Goal: Task Accomplishment & Management: Use online tool/utility

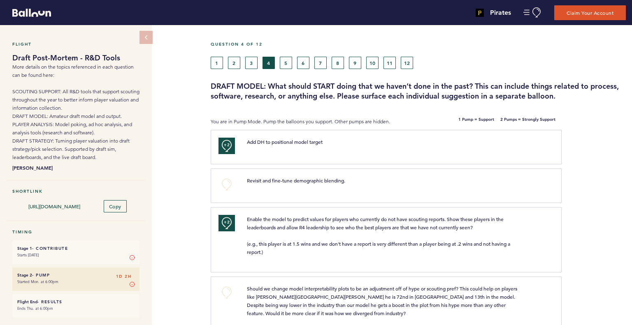
scroll to position [1358, 0]
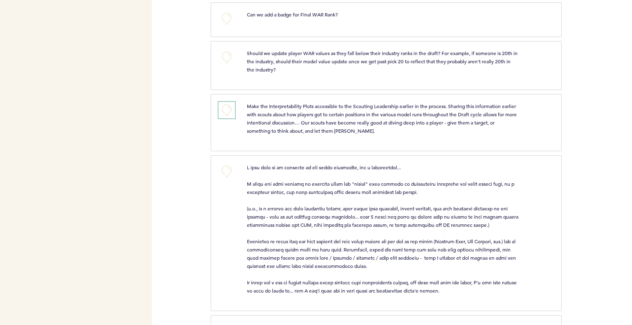
click at [227, 108] on button "+0" at bounding box center [226, 110] width 16 height 16
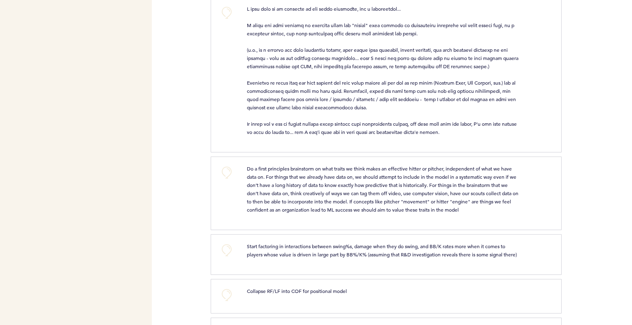
scroll to position [1564, 0]
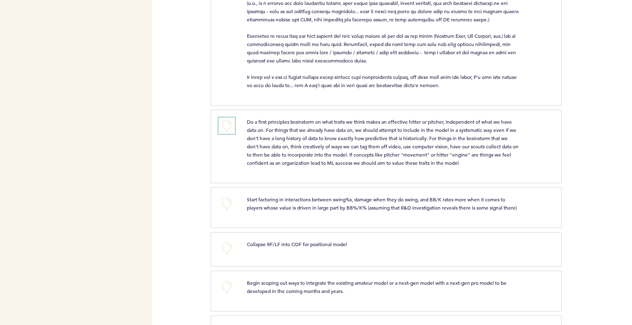
click at [229, 119] on button "+0" at bounding box center [226, 126] width 16 height 16
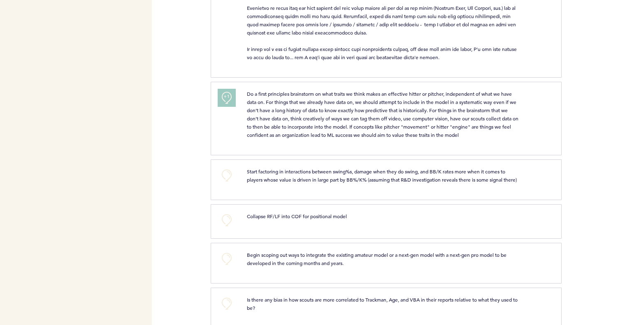
scroll to position [1605, 0]
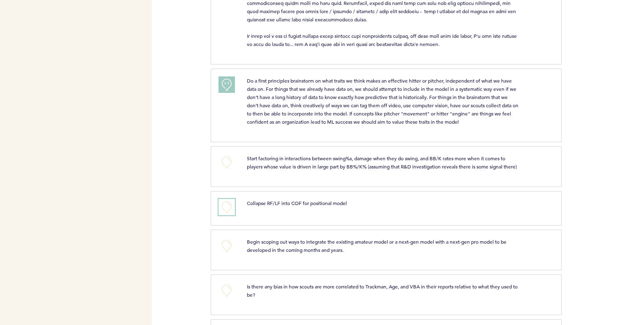
click at [226, 209] on button "+0" at bounding box center [226, 207] width 16 height 16
click at [229, 158] on button "+0" at bounding box center [226, 162] width 16 height 16
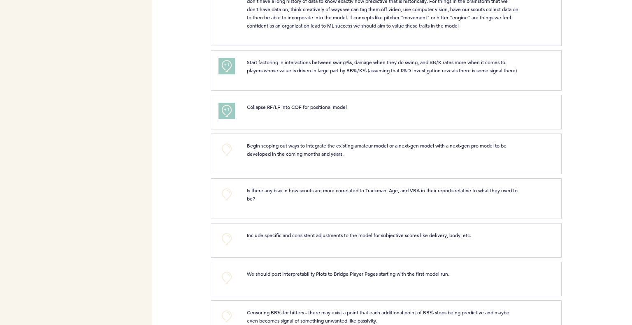
scroll to position [1769, 0]
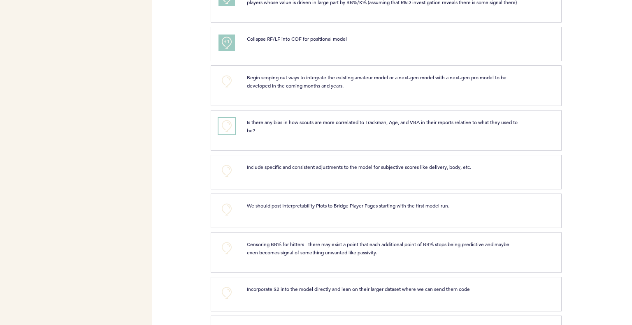
click at [224, 130] on button "+0" at bounding box center [226, 126] width 16 height 16
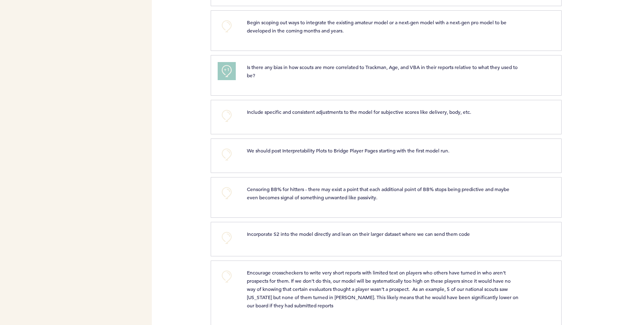
scroll to position [1810, 0]
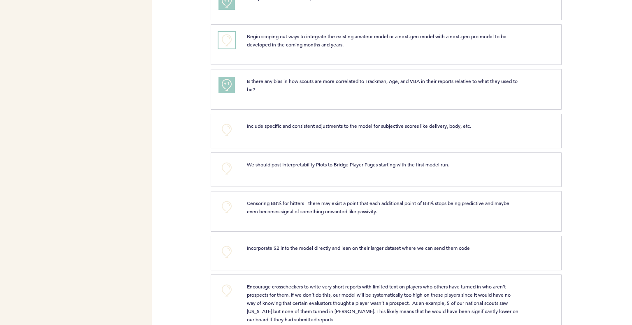
click at [225, 43] on button "+0" at bounding box center [226, 40] width 16 height 16
click at [0, 0] on span "+0" at bounding box center [0, 0] width 0 height 0
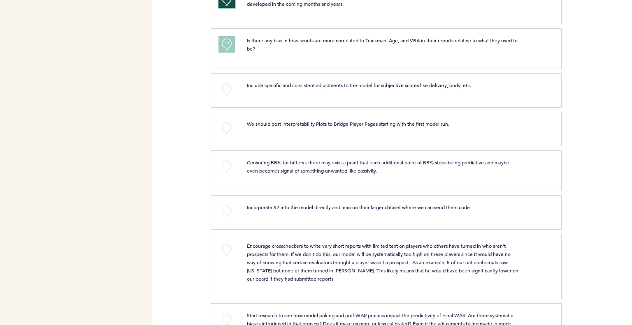
scroll to position [1852, 0]
click at [222, 128] on button "+0" at bounding box center [226, 127] width 16 height 16
click at [222, 128] on button "+1" at bounding box center [226, 127] width 16 height 16
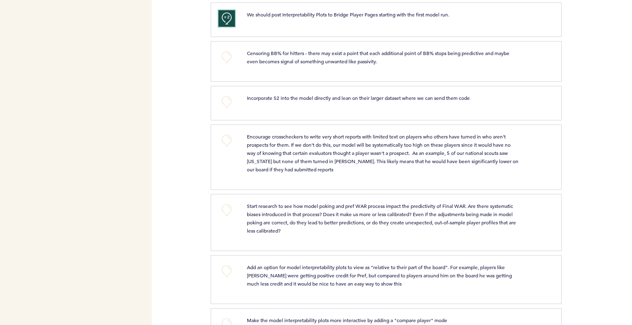
scroll to position [1975, 0]
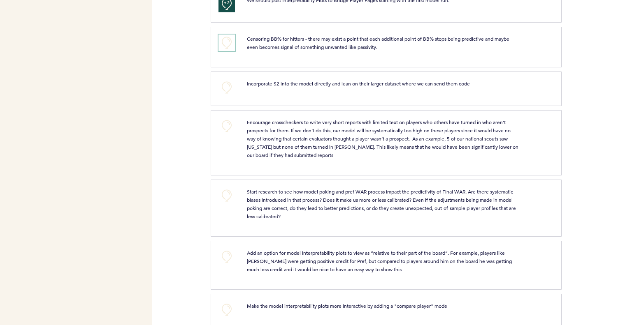
click at [223, 48] on button "+0" at bounding box center [226, 43] width 16 height 16
click at [226, 126] on button "+0" at bounding box center [226, 126] width 16 height 16
click at [0, 0] on span "+0" at bounding box center [0, 0] width 0 height 0
click at [229, 125] on span "+1" at bounding box center [227, 125] width 6 height 8
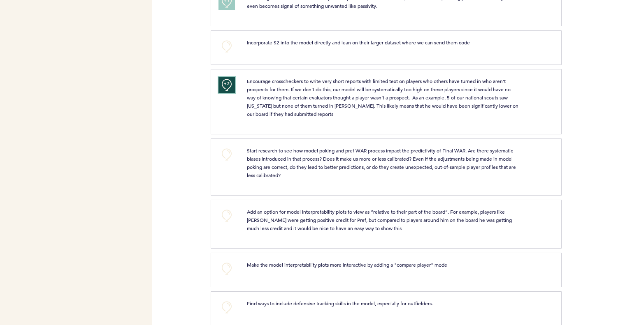
scroll to position [2029, 0]
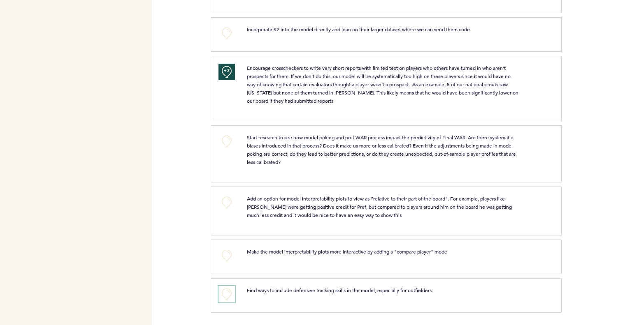
click at [232, 294] on button "+0" at bounding box center [226, 294] width 16 height 16
click at [228, 260] on button "+0" at bounding box center [226, 256] width 16 height 16
click at [222, 143] on button "+0" at bounding box center [226, 141] width 16 height 16
click at [225, 203] on button "+0" at bounding box center [226, 203] width 16 height 16
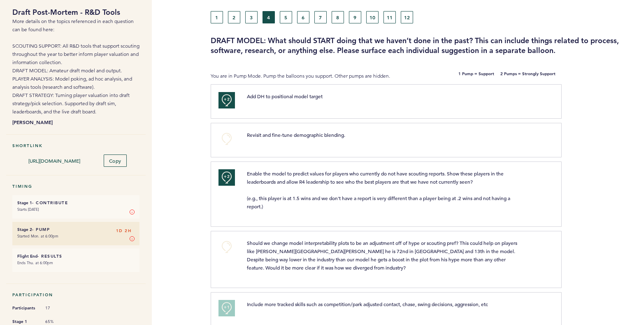
scroll to position [0, 0]
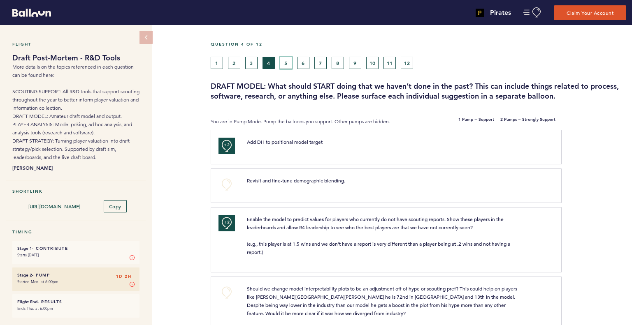
click at [287, 58] on button "5" at bounding box center [286, 63] width 12 height 12
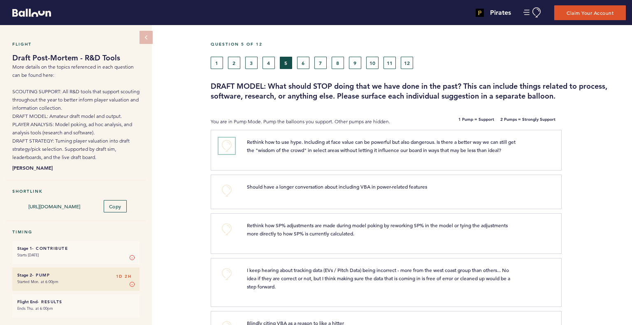
click at [225, 146] on button "+0" at bounding box center [226, 146] width 16 height 16
click at [225, 145] on span "+1" at bounding box center [227, 145] width 6 height 8
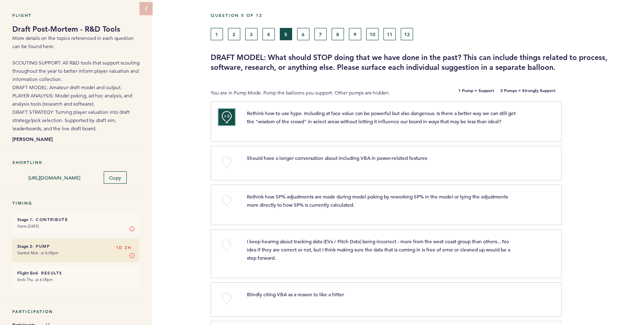
scroll to position [41, 0]
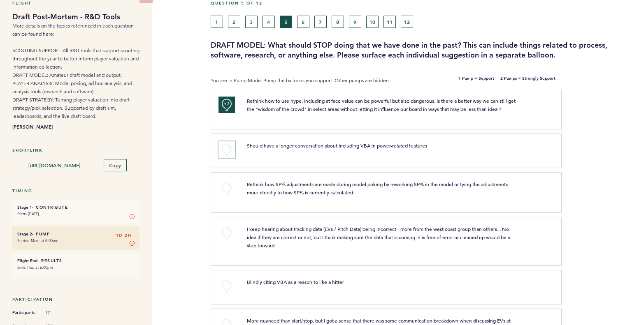
click at [223, 149] on button "+0" at bounding box center [226, 150] width 16 height 16
click at [224, 149] on span "+1" at bounding box center [227, 149] width 6 height 8
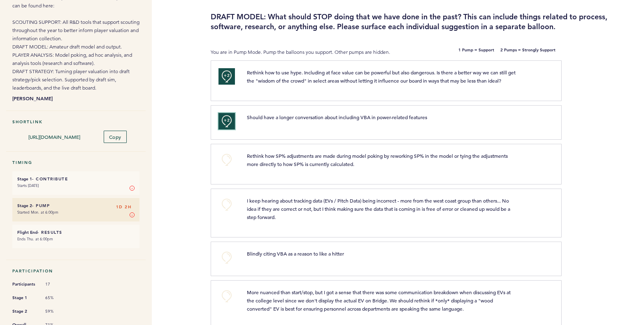
scroll to position [82, 0]
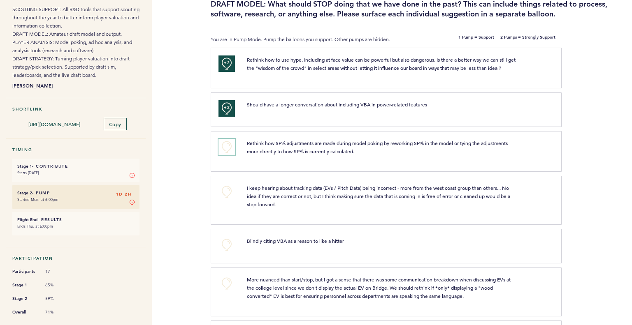
click at [224, 151] on button "+0" at bounding box center [226, 147] width 16 height 16
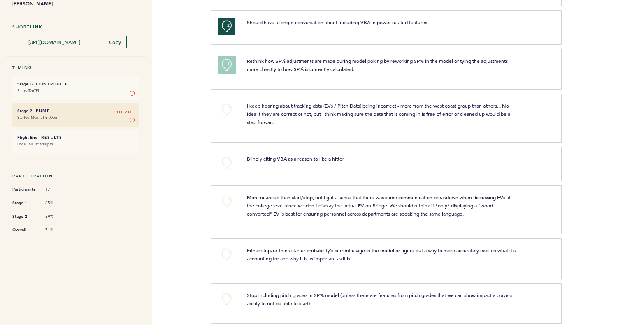
scroll to position [206, 0]
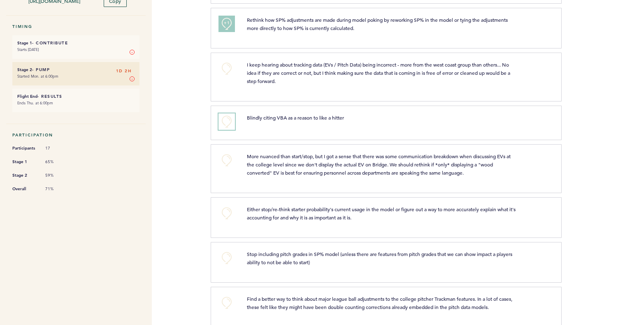
click at [225, 122] on button "+0" at bounding box center [226, 122] width 16 height 16
click at [225, 122] on span "+1" at bounding box center [227, 121] width 6 height 8
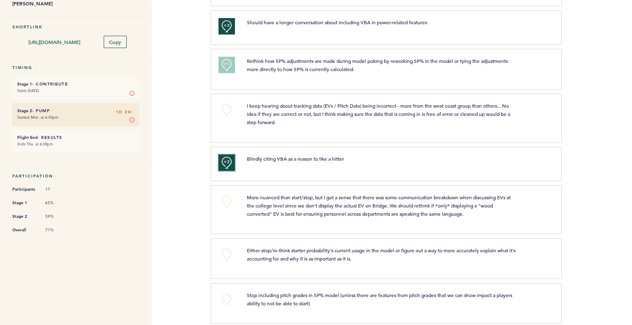
scroll to position [247, 0]
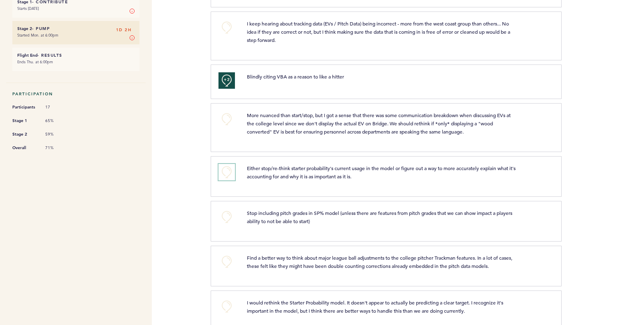
click at [228, 171] on button "+0" at bounding box center [226, 172] width 16 height 16
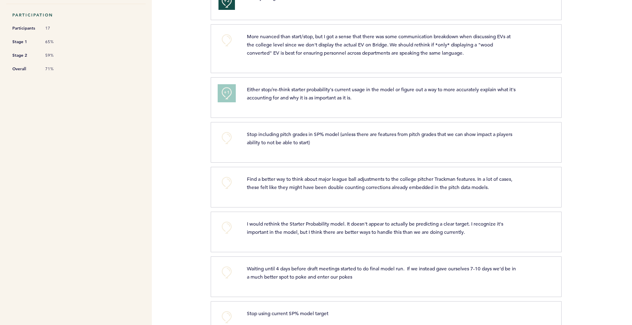
scroll to position [329, 0]
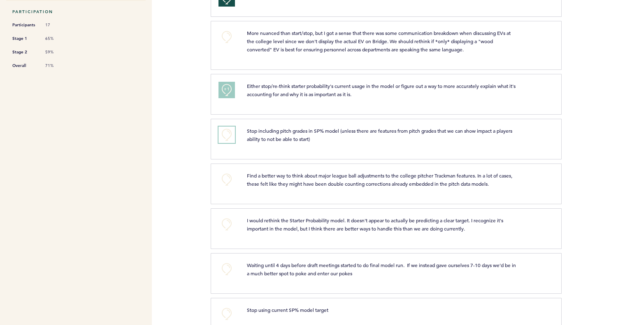
click at [224, 134] on button "+0" at bounding box center [226, 135] width 16 height 16
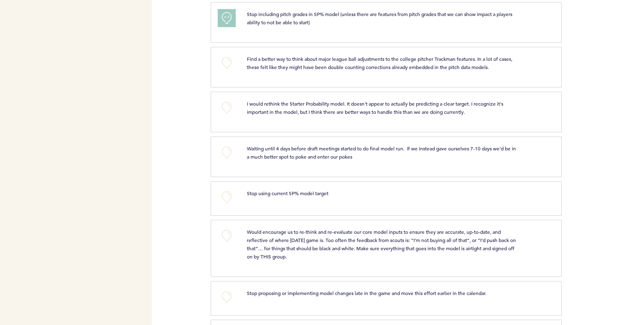
scroll to position [461, 0]
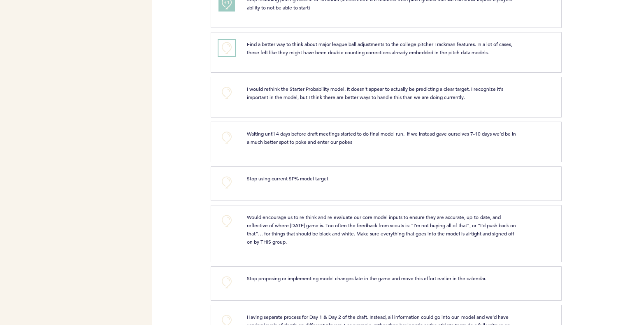
click at [222, 47] on button "+0" at bounding box center [226, 48] width 16 height 16
click at [222, 47] on button "+1" at bounding box center [226, 48] width 16 height 16
click at [223, 44] on button "+1" at bounding box center [226, 48] width 16 height 16
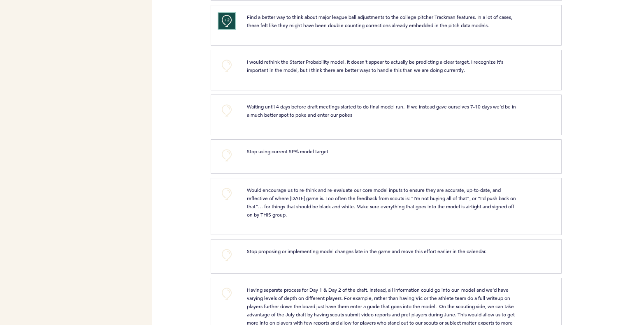
scroll to position [502, 0]
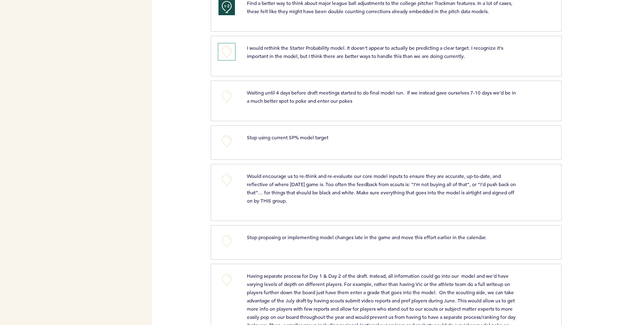
click at [223, 47] on button "+0" at bounding box center [226, 52] width 16 height 16
click at [223, 47] on button "+1" at bounding box center [226, 52] width 16 height 16
click at [225, 93] on button "+0" at bounding box center [226, 96] width 16 height 16
click at [0, 0] on span "+0" at bounding box center [0, 0] width 0 height 0
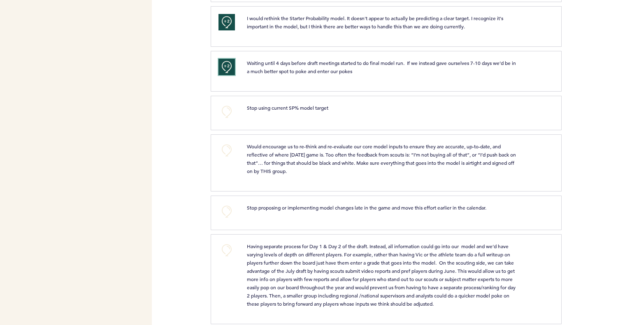
scroll to position [543, 0]
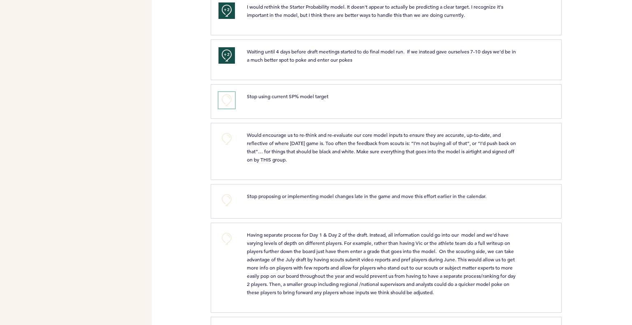
click at [223, 100] on button "+0" at bounding box center [226, 100] width 16 height 16
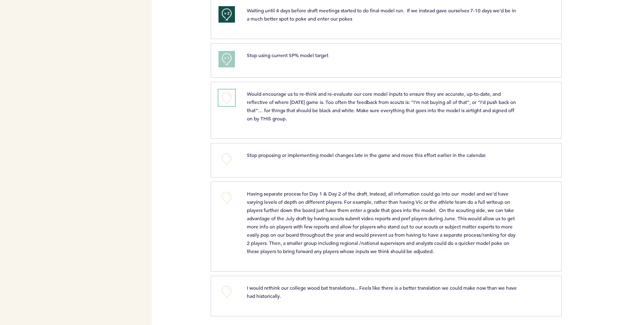
click at [230, 93] on button "+0" at bounding box center [226, 98] width 16 height 16
click at [228, 193] on button "+0" at bounding box center [226, 198] width 16 height 16
click at [227, 199] on button "+1" at bounding box center [226, 198] width 16 height 16
click at [227, 199] on button "+2" at bounding box center [226, 198] width 16 height 16
click at [227, 197] on button "+0" at bounding box center [226, 198] width 16 height 16
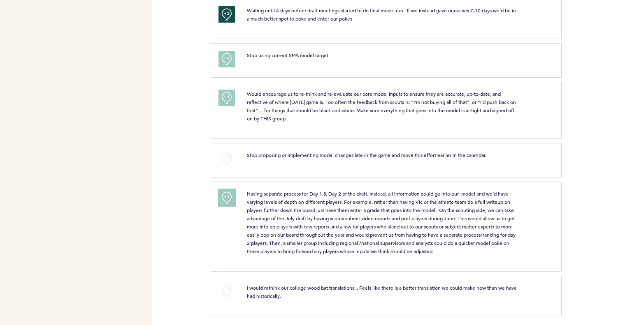
click at [227, 197] on span "+1" at bounding box center [227, 197] width 6 height 8
click at [222, 284] on button "+0" at bounding box center [226, 292] width 16 height 16
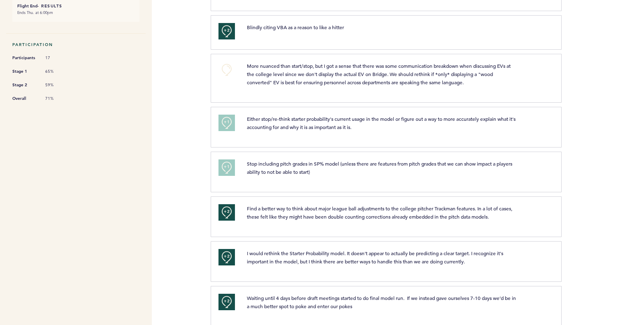
scroll to position [0, 0]
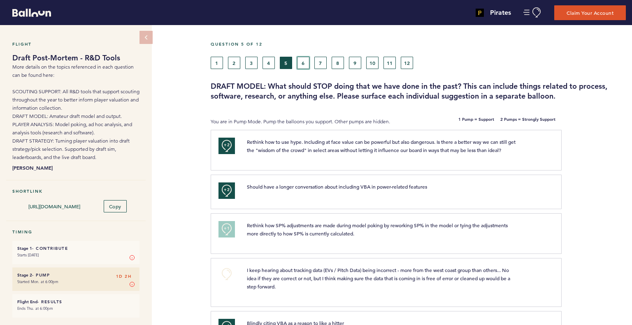
click at [309, 65] on button "6" at bounding box center [303, 63] width 12 height 12
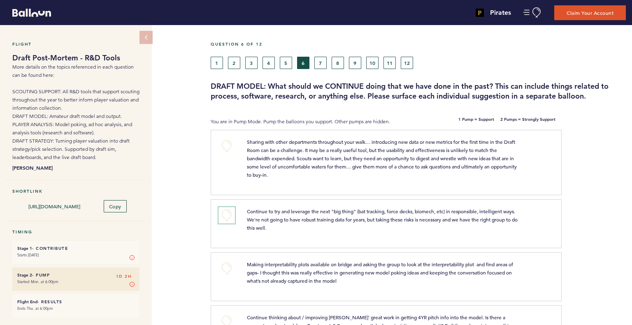
click at [229, 219] on button "+0" at bounding box center [226, 215] width 16 height 16
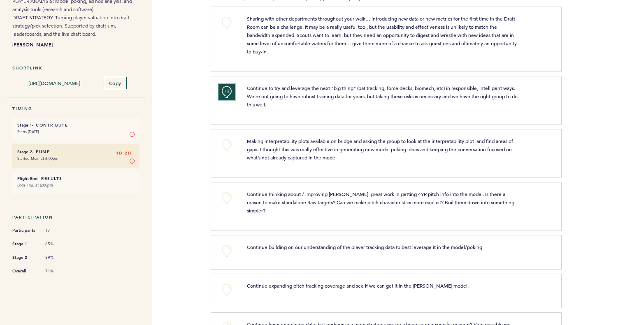
scroll to position [165, 0]
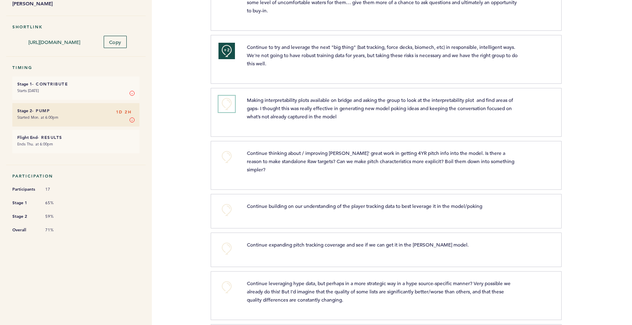
click at [229, 106] on button "+0" at bounding box center [226, 104] width 16 height 16
click at [230, 154] on button "+0" at bounding box center [226, 157] width 16 height 16
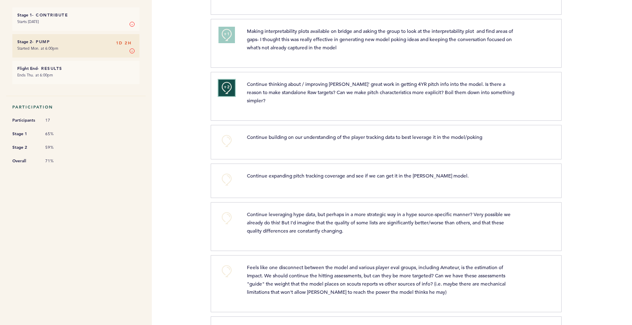
scroll to position [247, 0]
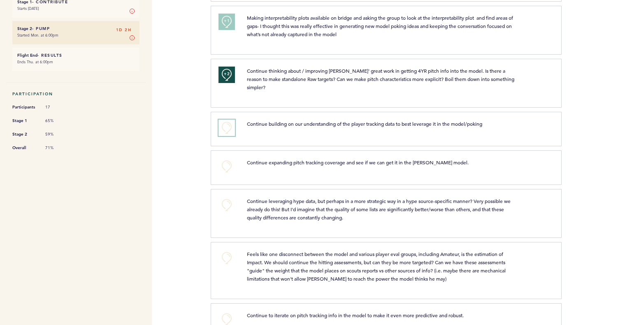
click at [223, 121] on button "+0" at bounding box center [226, 128] width 16 height 16
click at [223, 121] on button "+1" at bounding box center [226, 128] width 16 height 16
click at [218, 158] on button "+0" at bounding box center [226, 166] width 16 height 16
click at [218, 158] on button "+1" at bounding box center [226, 166] width 16 height 16
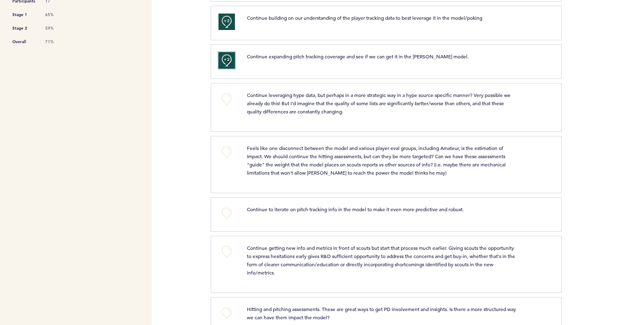
scroll to position [367, 0]
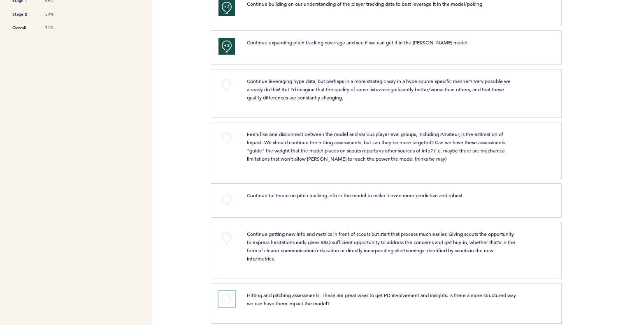
click at [225, 291] on button "+0" at bounding box center [226, 299] width 16 height 16
click at [225, 295] on span "+1" at bounding box center [227, 299] width 6 height 8
click at [562, 107] on div at bounding box center [597, 96] width 70 height 51
click at [231, 194] on button "+0" at bounding box center [226, 199] width 16 height 16
click at [227, 130] on button "+0" at bounding box center [226, 138] width 16 height 16
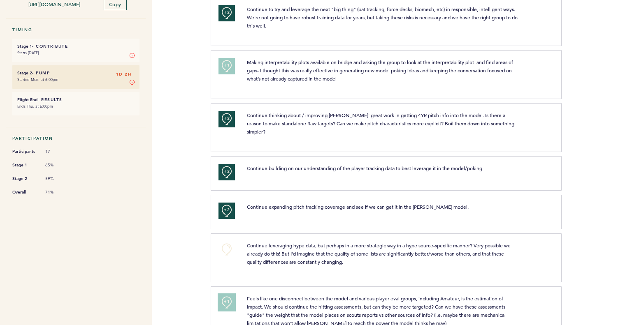
scroll to position [0, 0]
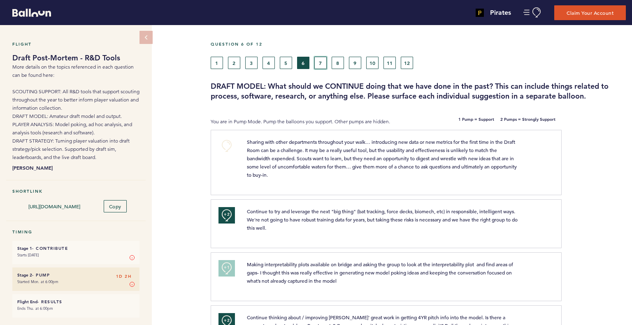
click at [323, 59] on button "7" at bounding box center [320, 63] width 12 height 12
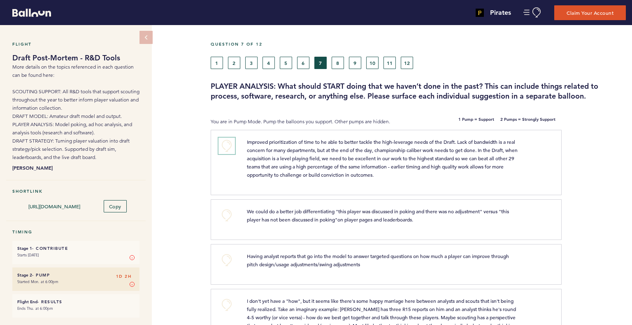
click at [228, 148] on button "+0" at bounding box center [226, 146] width 16 height 16
click at [228, 148] on span "+1" at bounding box center [227, 145] width 6 height 8
